Goal: Information Seeking & Learning: Find specific page/section

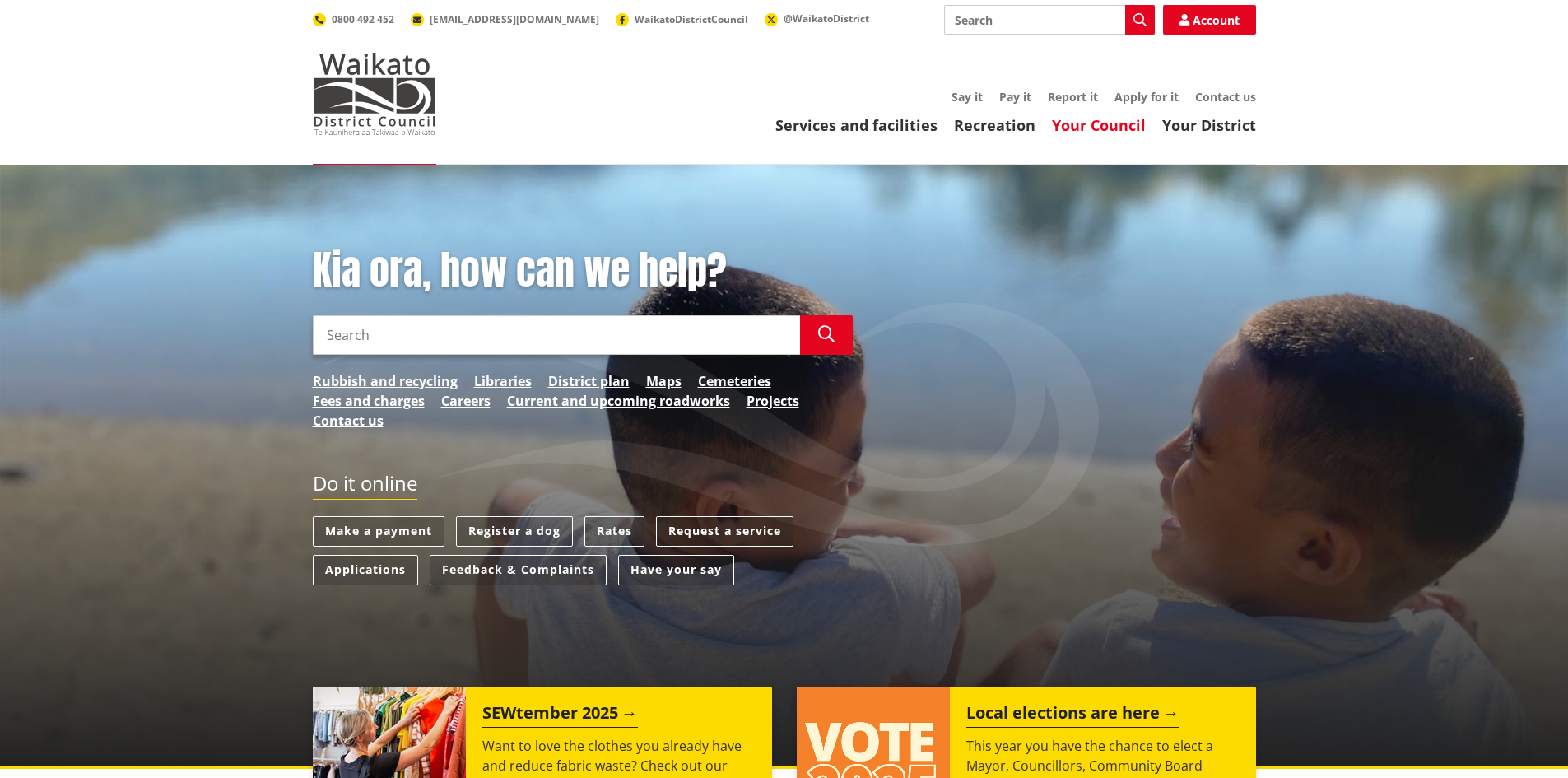
click at [1127, 128] on link "Your Council" at bounding box center [1099, 125] width 94 height 20
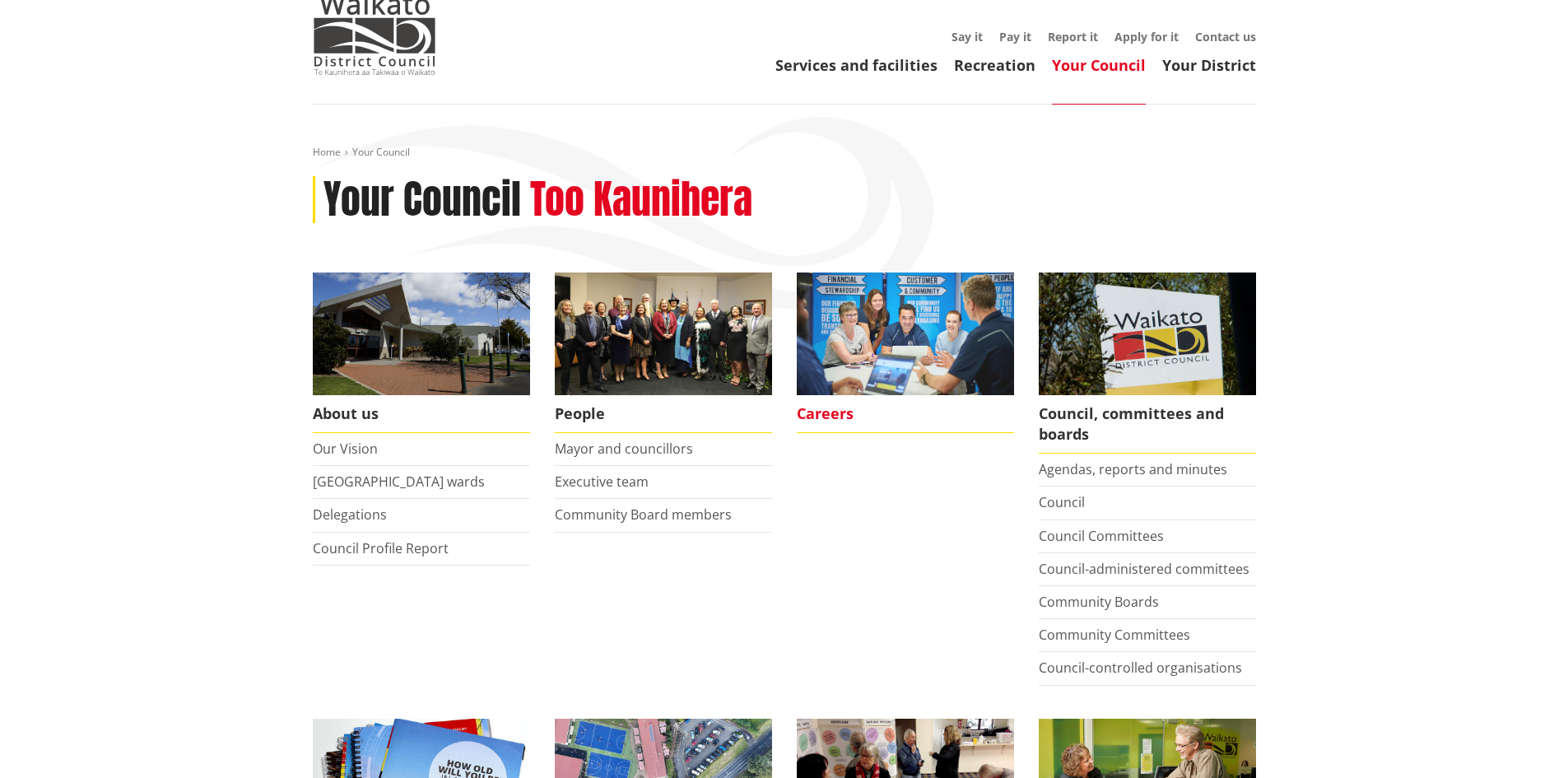
scroll to position [165, 0]
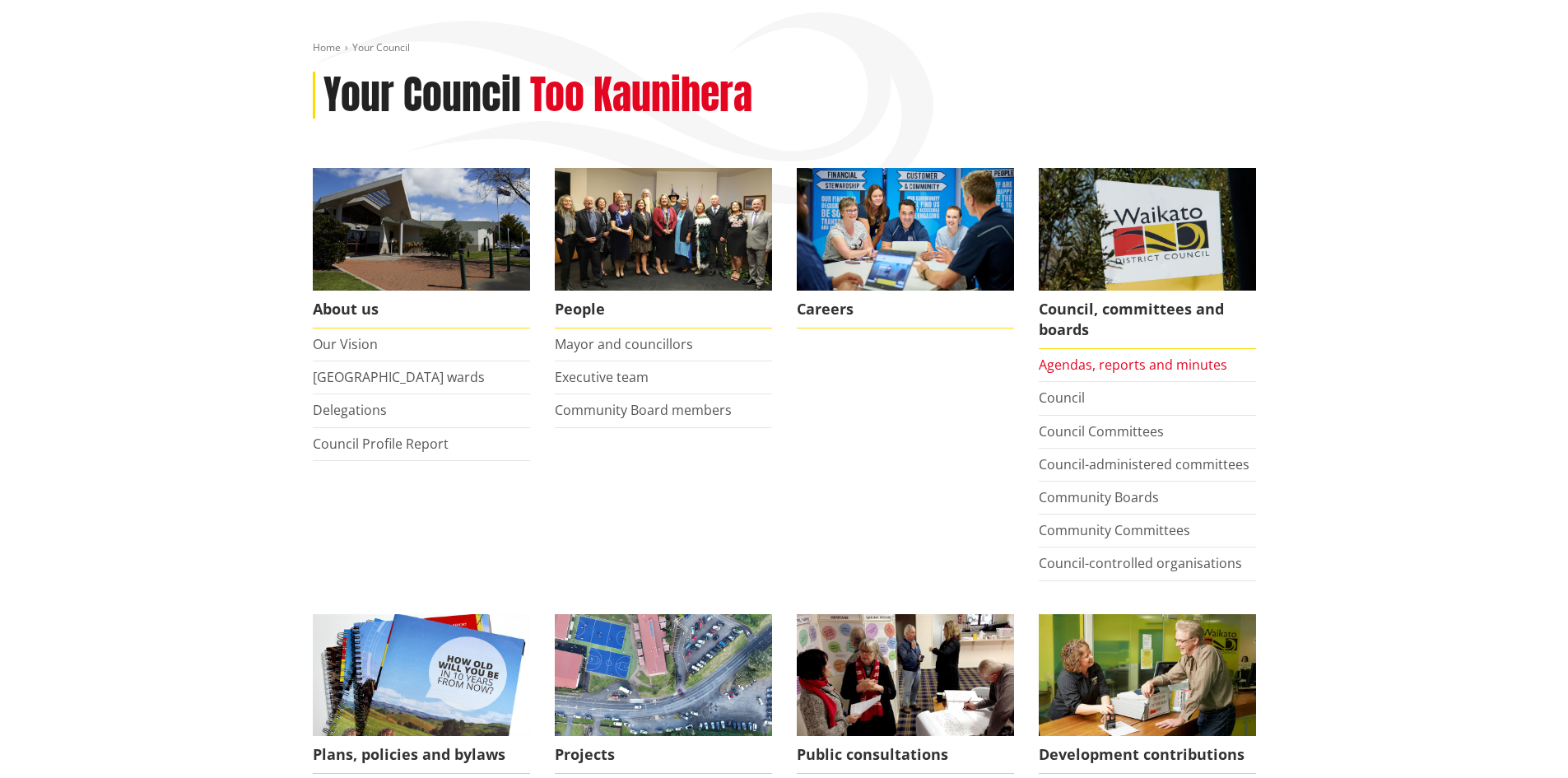
click at [1160, 367] on link "Agendas, reports and minutes" at bounding box center [1133, 364] width 188 height 18
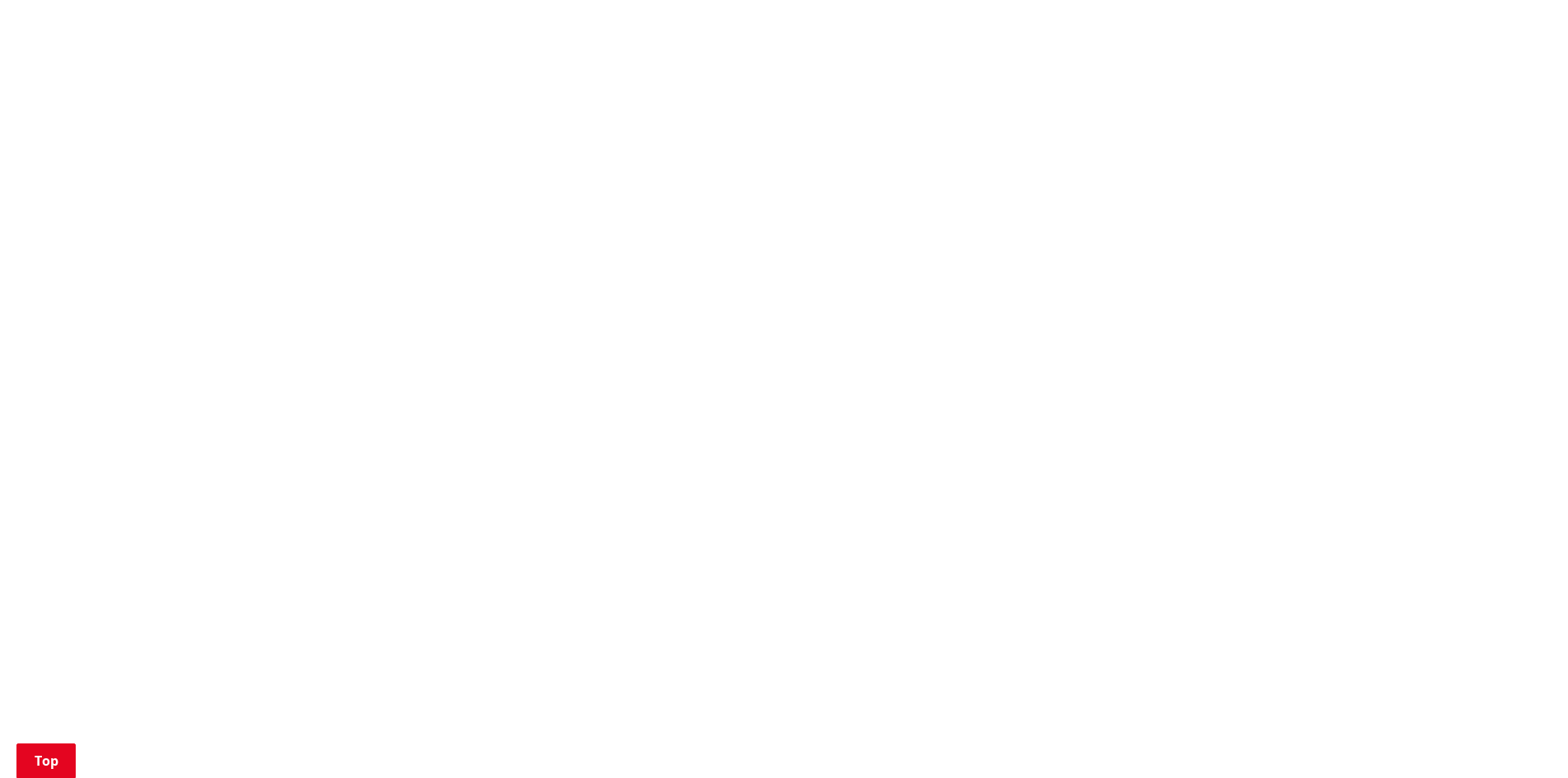
scroll to position [823, 0]
click at [390, 343] on div "More from this section Council, committees and boards Agendas, reports and minu…" at bounding box center [785, 511] width 969 height 2003
click at [294, 297] on div "Home Your Council Council, committees and boards Agendas, reports and minutes A…" at bounding box center [784, 460] width 1568 height 2237
click at [364, 217] on div "More from this section Council, committees and boards Agendas, reports and minu…" at bounding box center [785, 511] width 969 height 2003
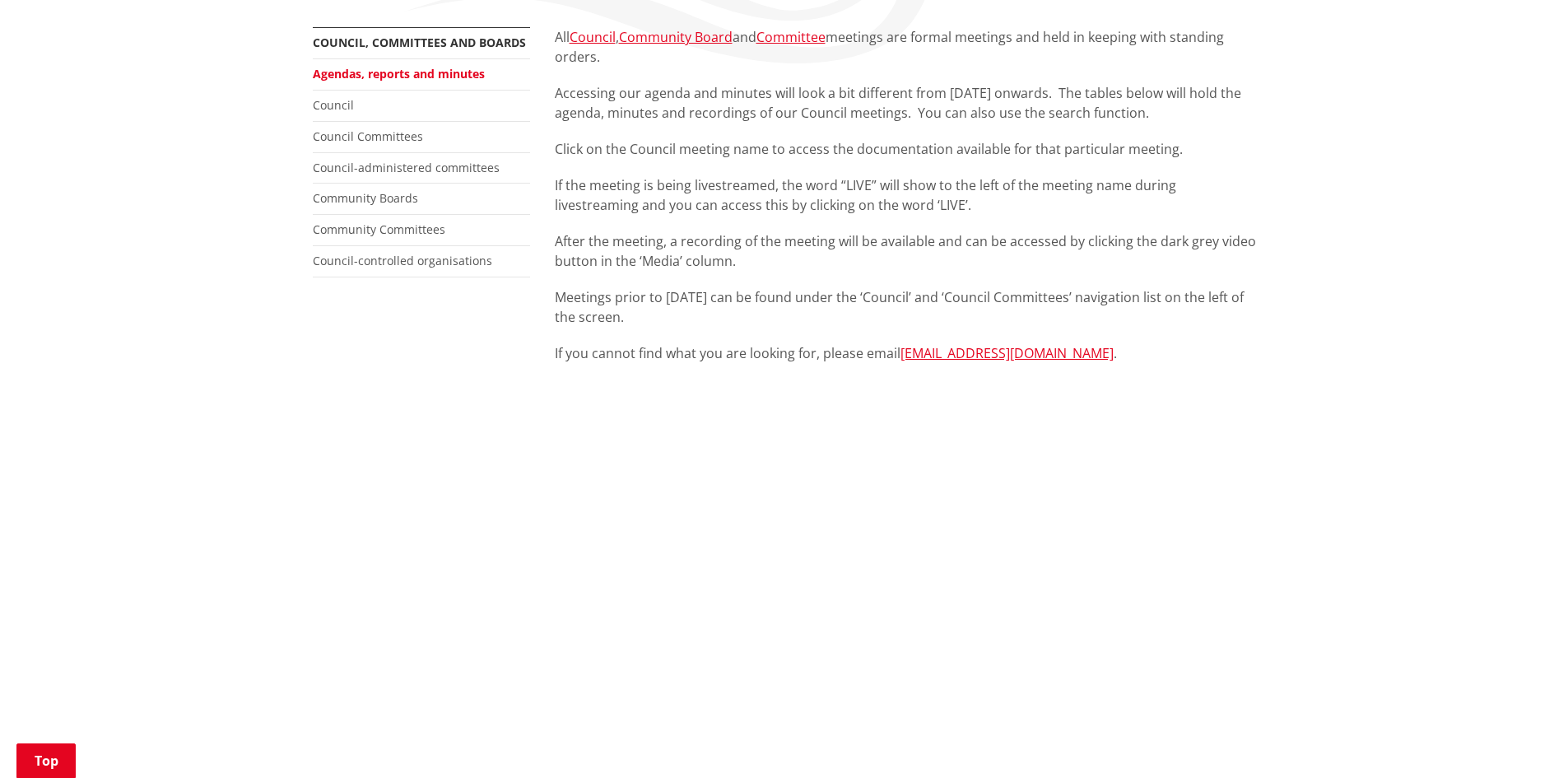
scroll to position [329, 0]
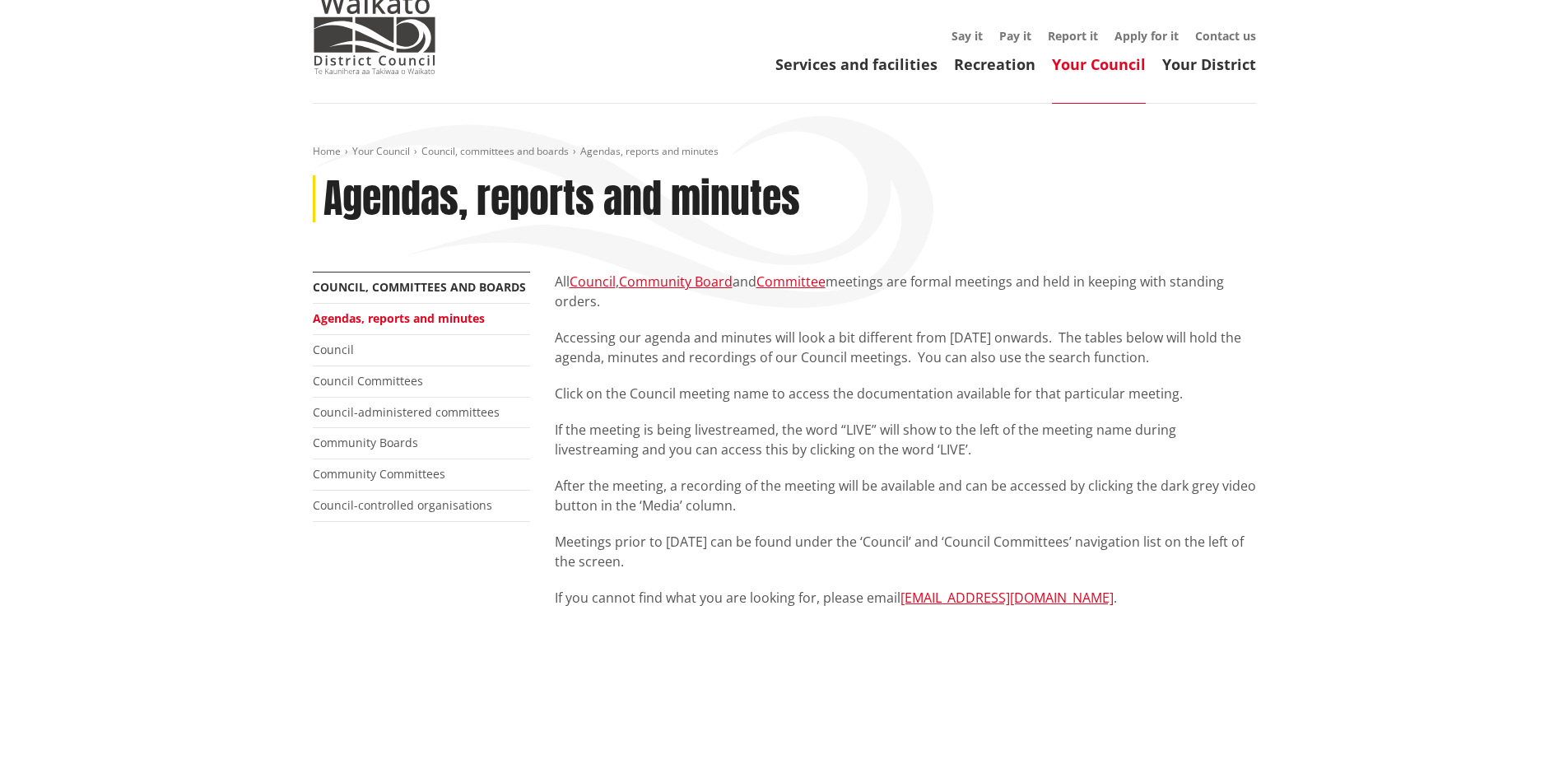
scroll to position [0, 0]
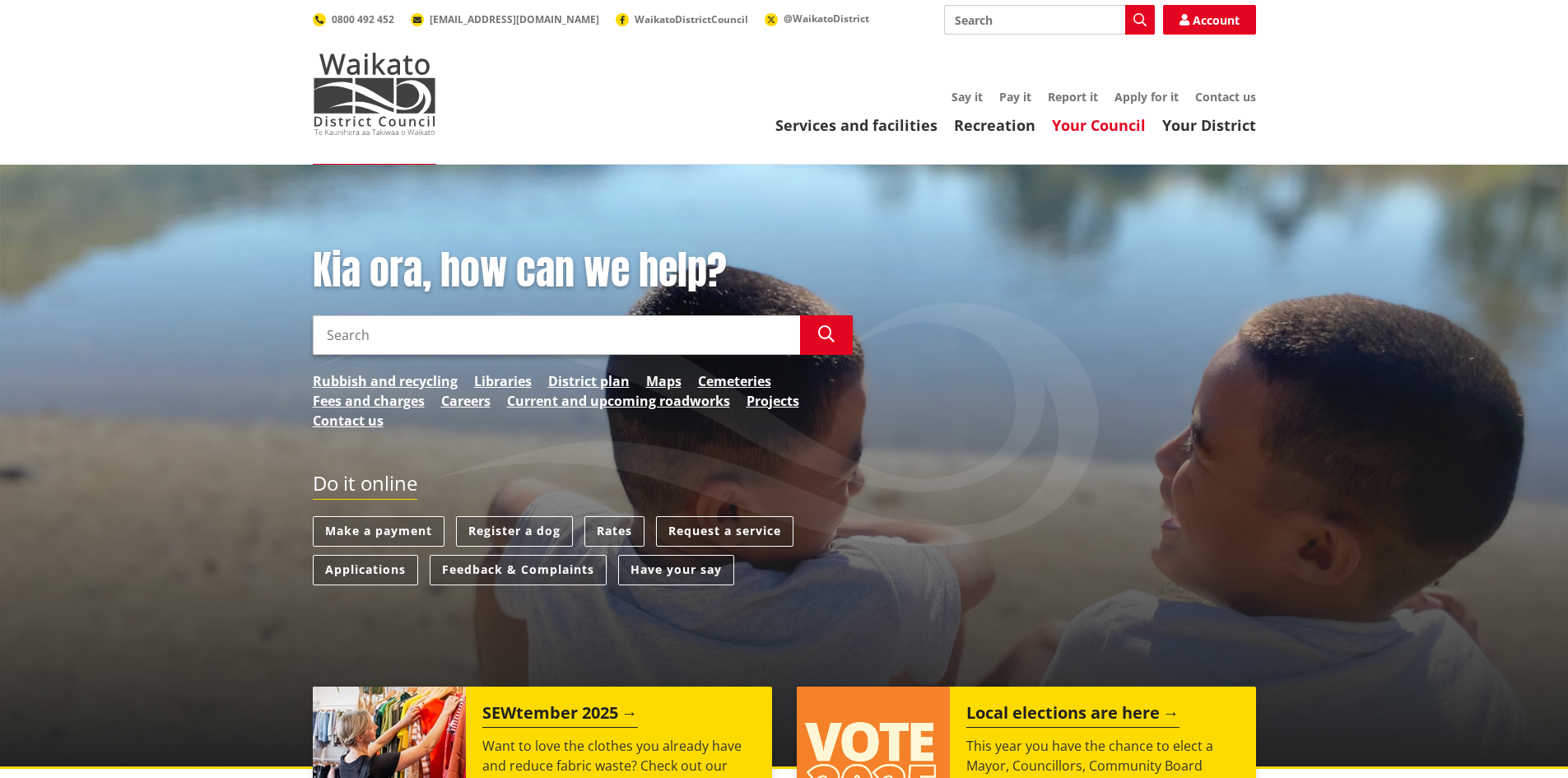
click at [1112, 128] on link "Your Council" at bounding box center [1099, 125] width 94 height 20
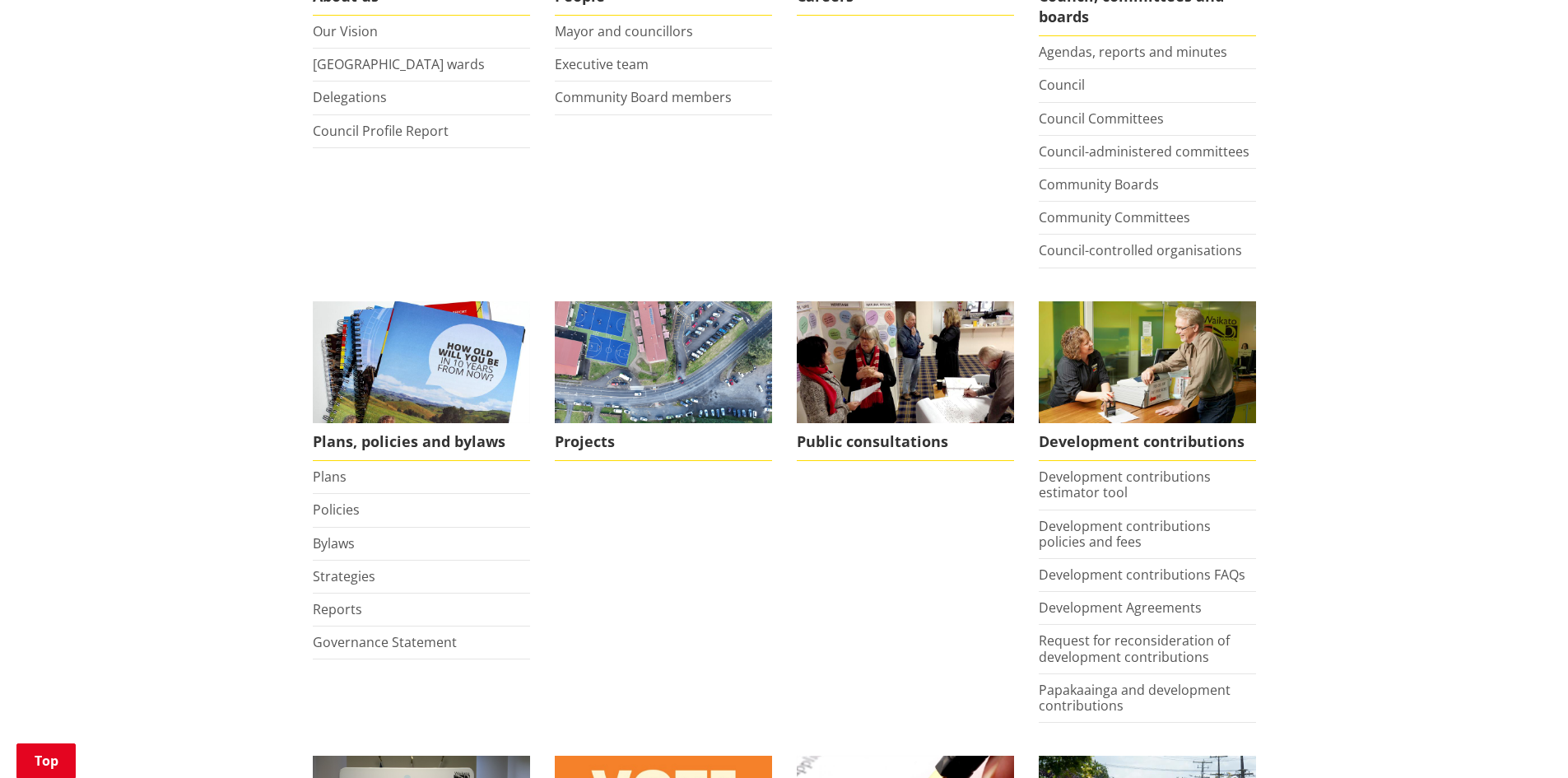
scroll to position [494, 0]
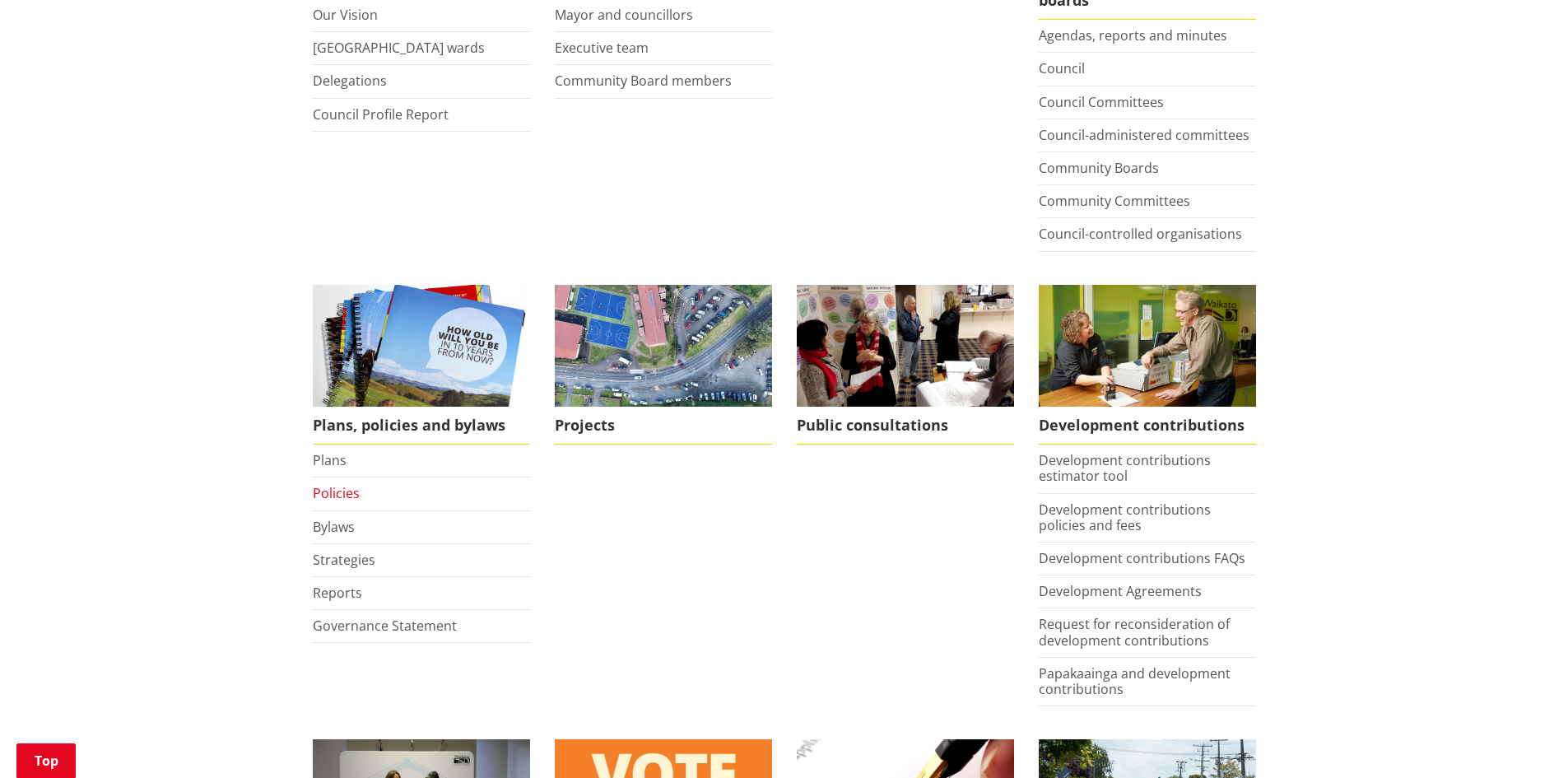
click at [349, 492] on link "Policies" at bounding box center [336, 493] width 47 height 18
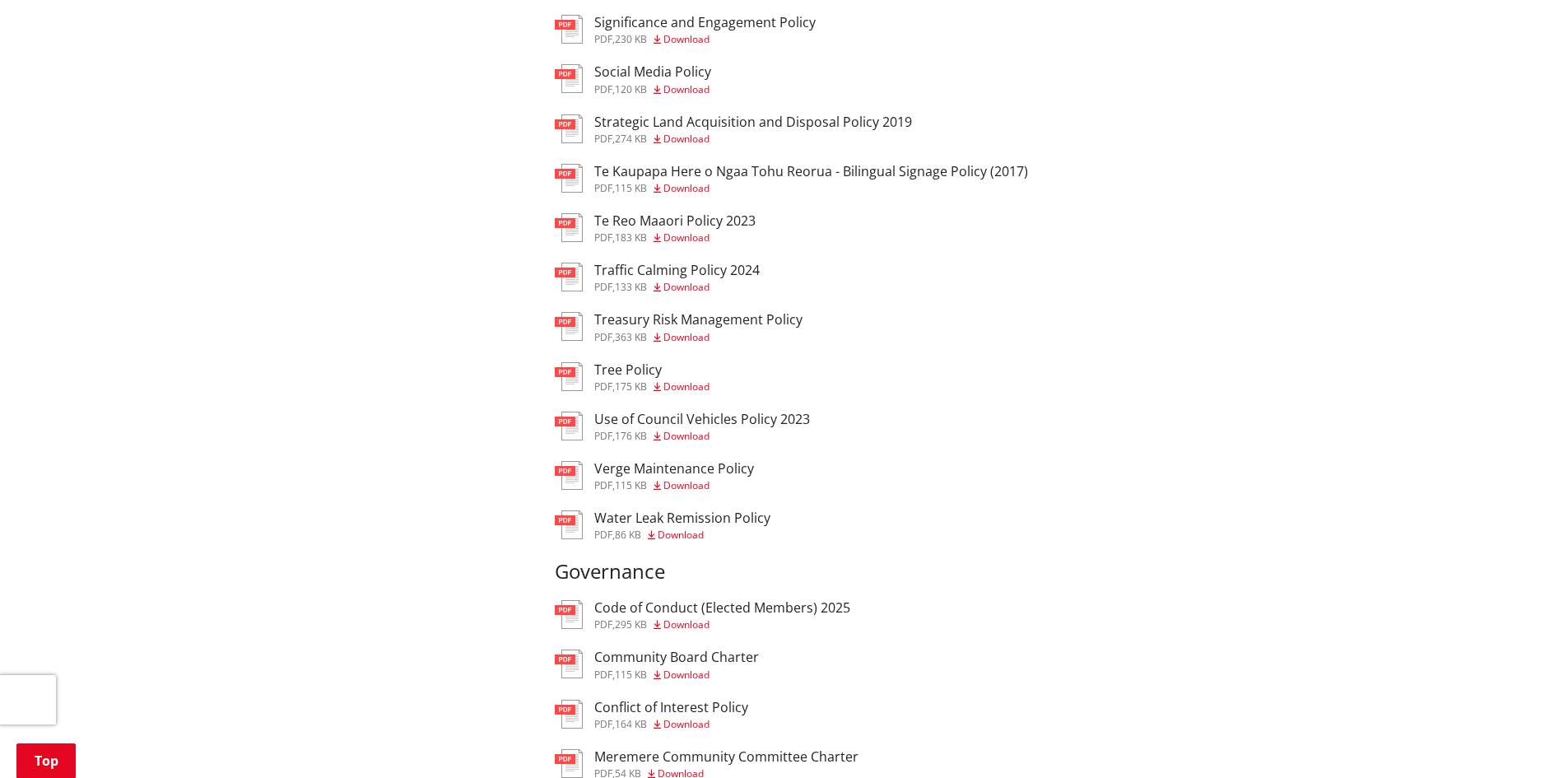
scroll to position [1728, 0]
